Goal: Check status

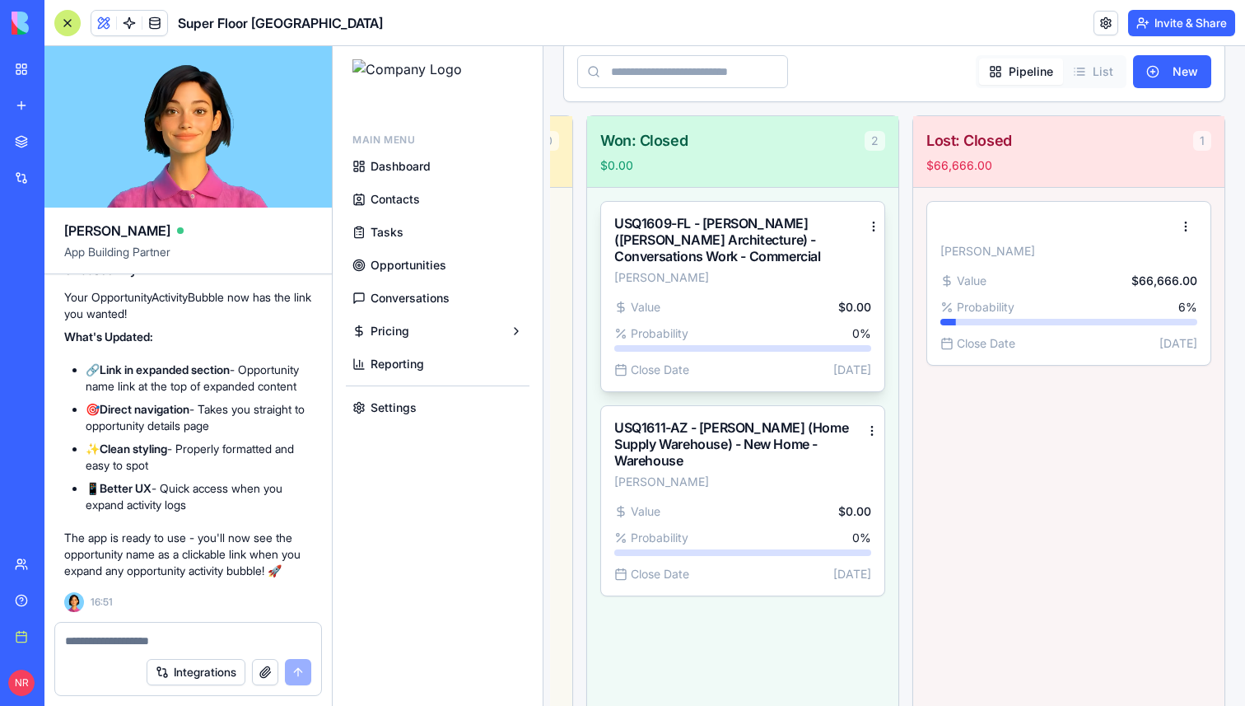
scroll to position [301, 0]
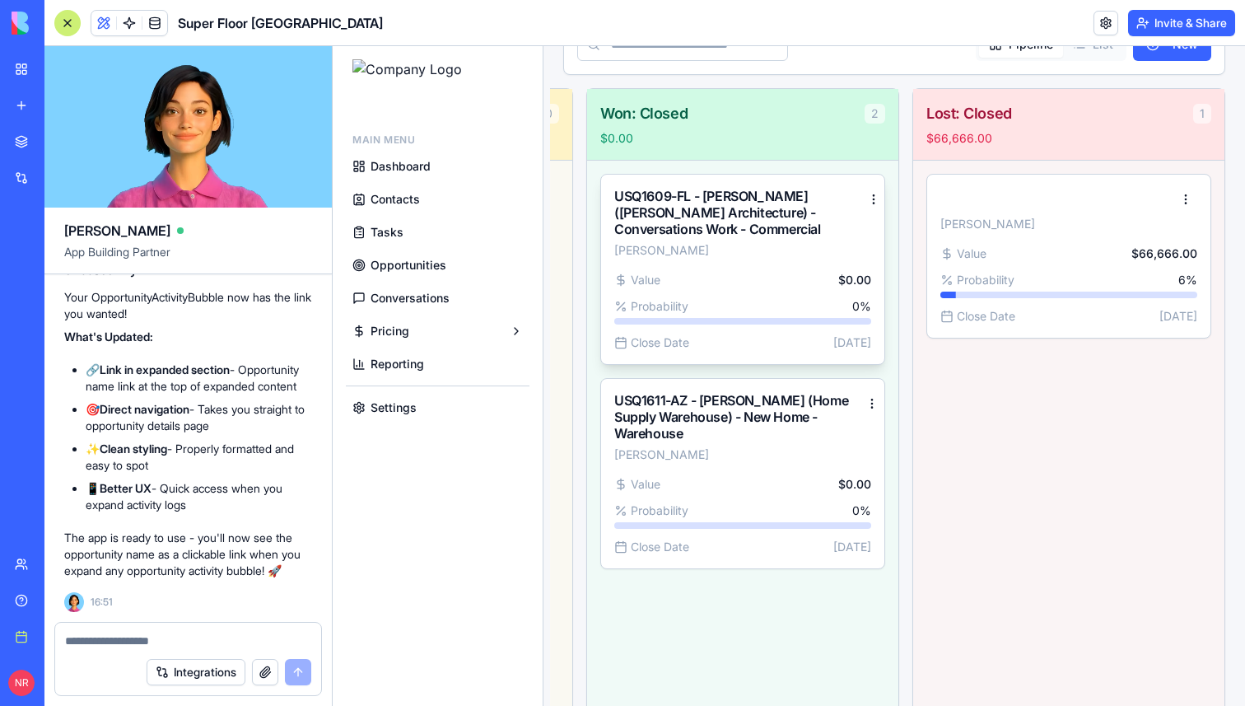
click at [762, 295] on div "Value $0.00 Probability 0 % Close Date [DATE]" at bounding box center [742, 318] width 283 height 92
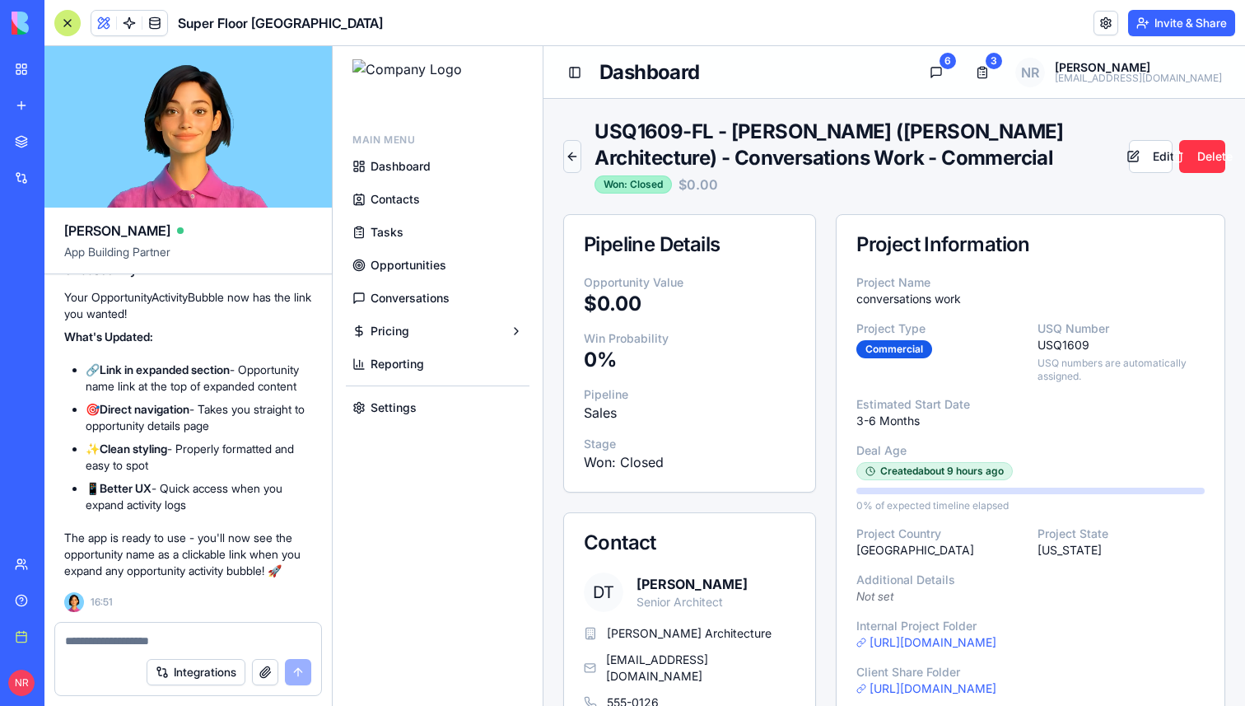
click at [577, 162] on button "Back to Opportunities" at bounding box center [572, 156] width 18 height 33
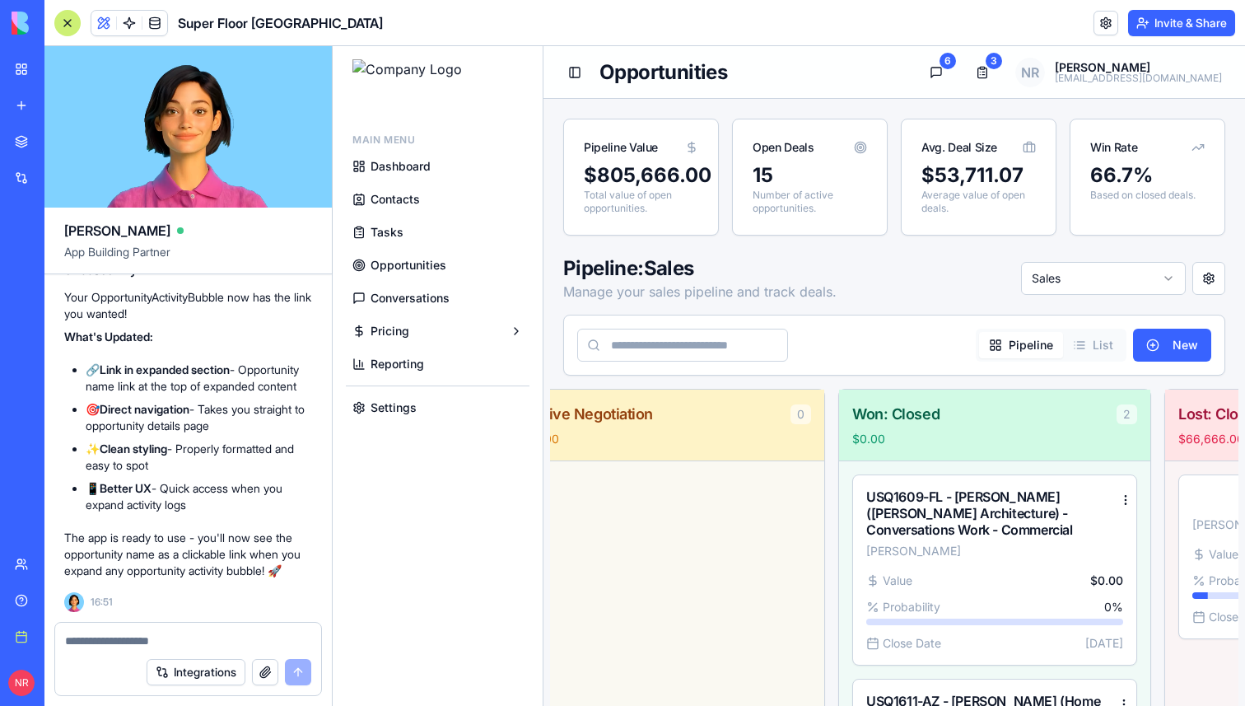
scroll to position [0, 3712]
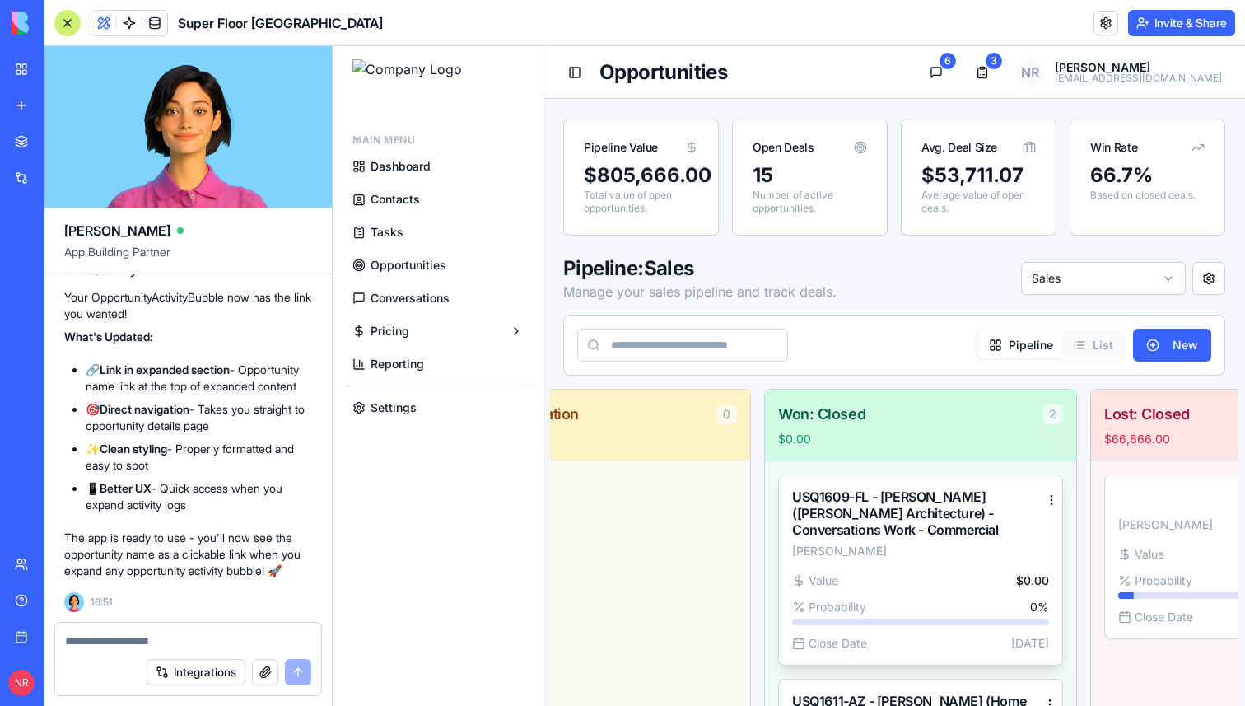
click at [964, 551] on div "[PERSON_NAME]" at bounding box center [920, 551] width 257 height 16
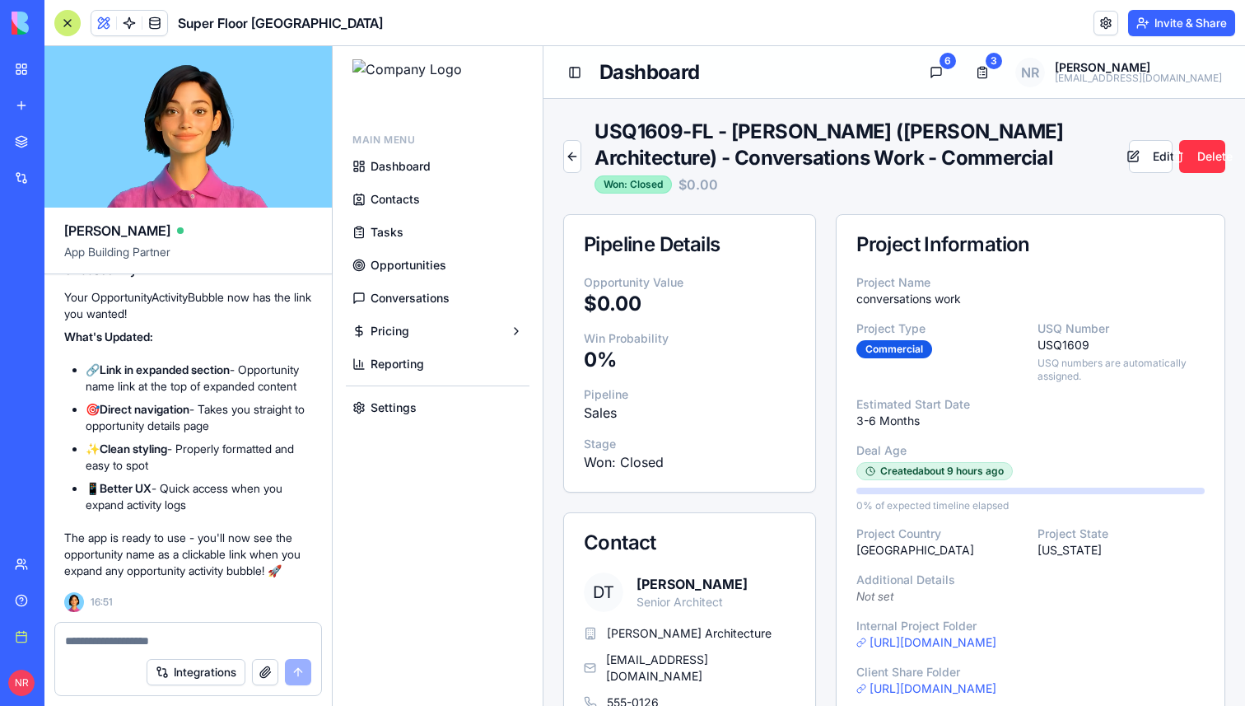
click at [67, 19] on div at bounding box center [67, 23] width 26 height 26
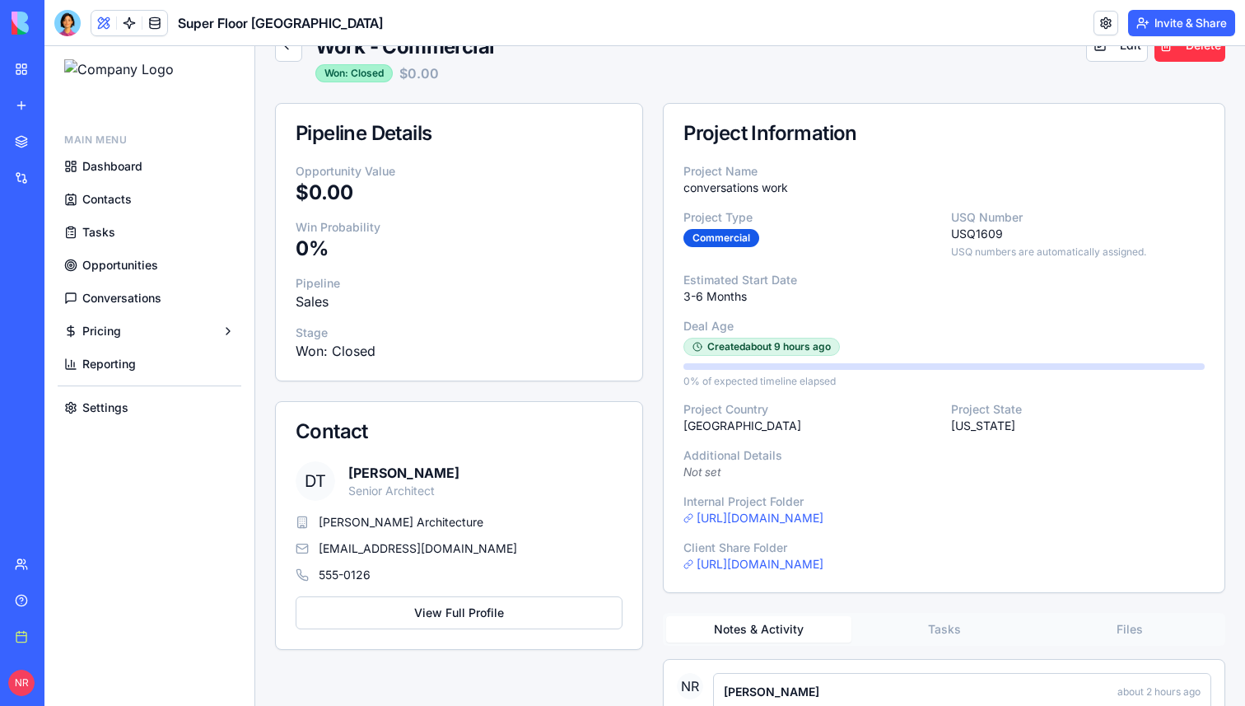
scroll to position [108, 0]
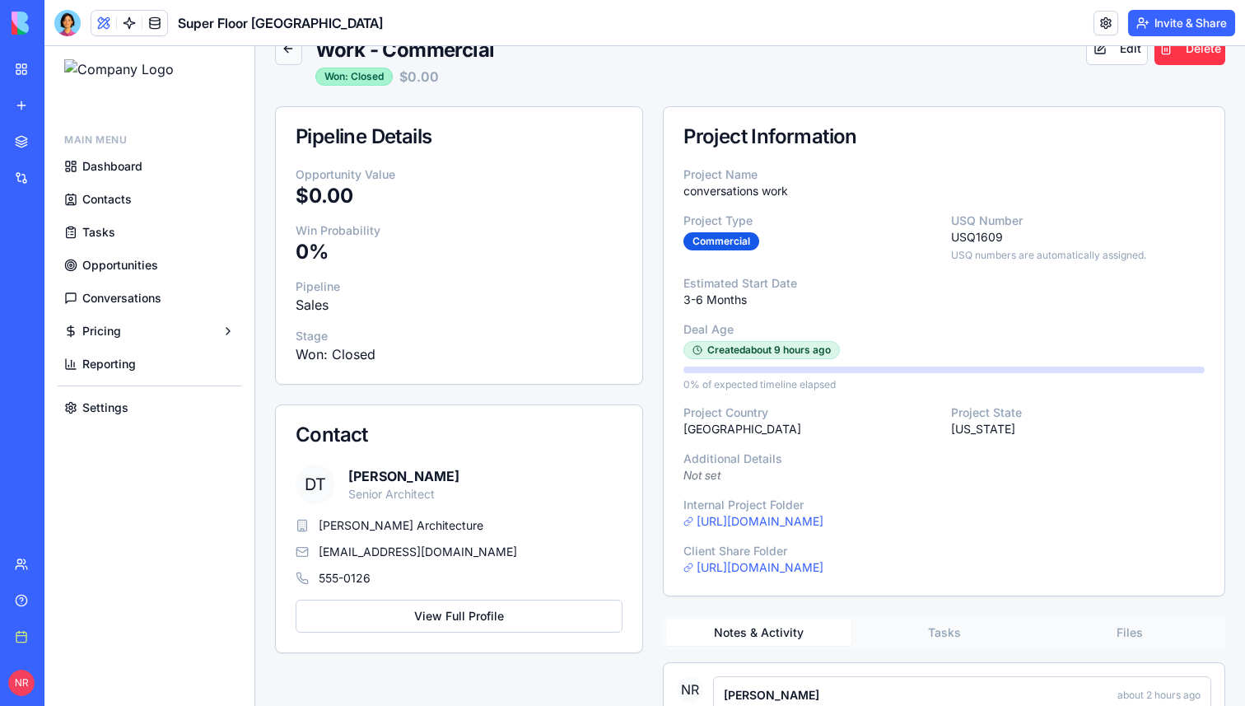
click at [292, 60] on button "Back to Opportunities" at bounding box center [288, 48] width 27 height 33
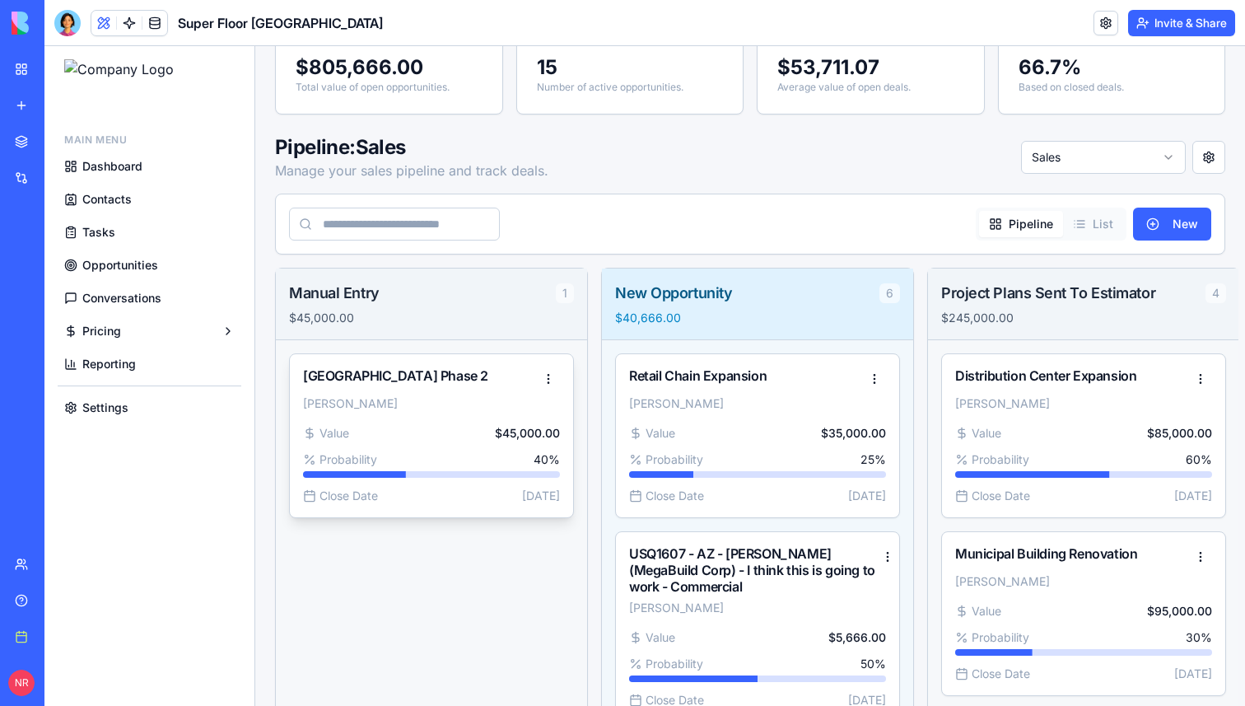
click at [505, 408] on div "[PERSON_NAME]" at bounding box center [431, 403] width 257 height 16
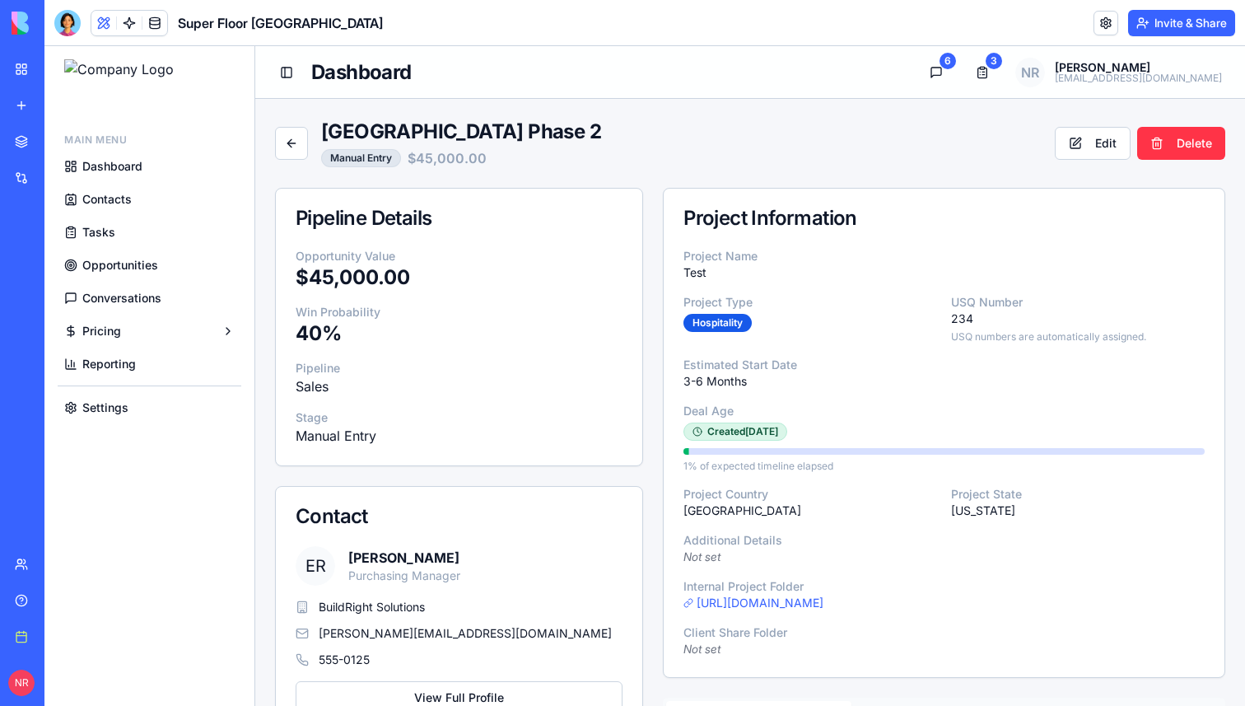
click at [608, 152] on div "Residential Complex Phase 2 Manual Entry $45,000.00 Edit Delete" at bounding box center [750, 143] width 950 height 49
